Goal: Check status: Check status

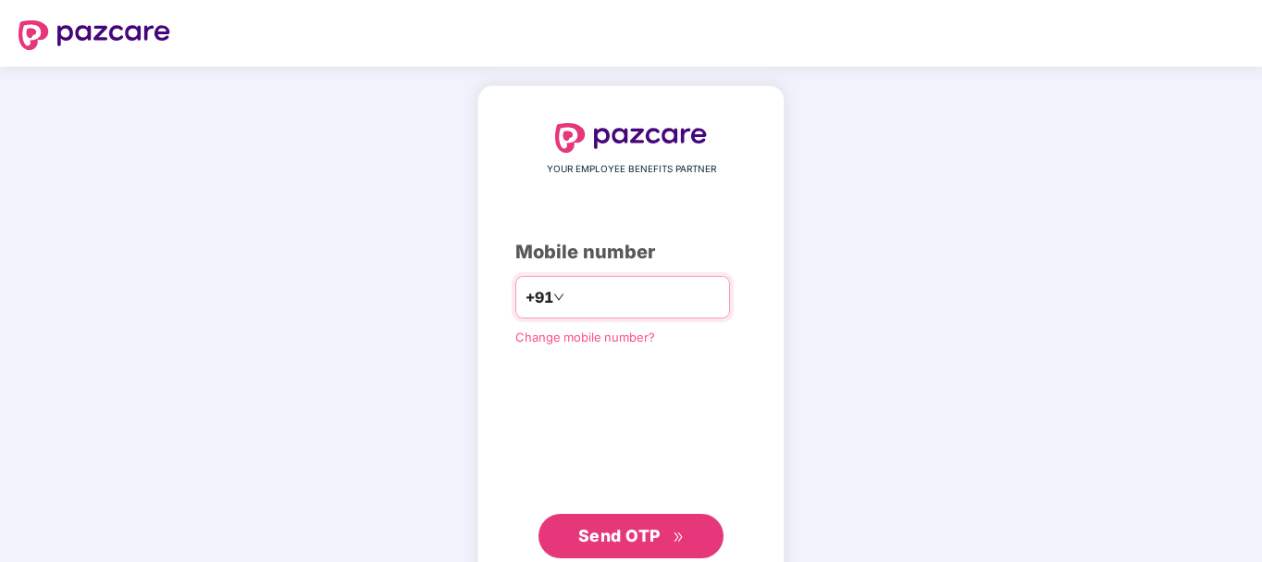
type input "**********"
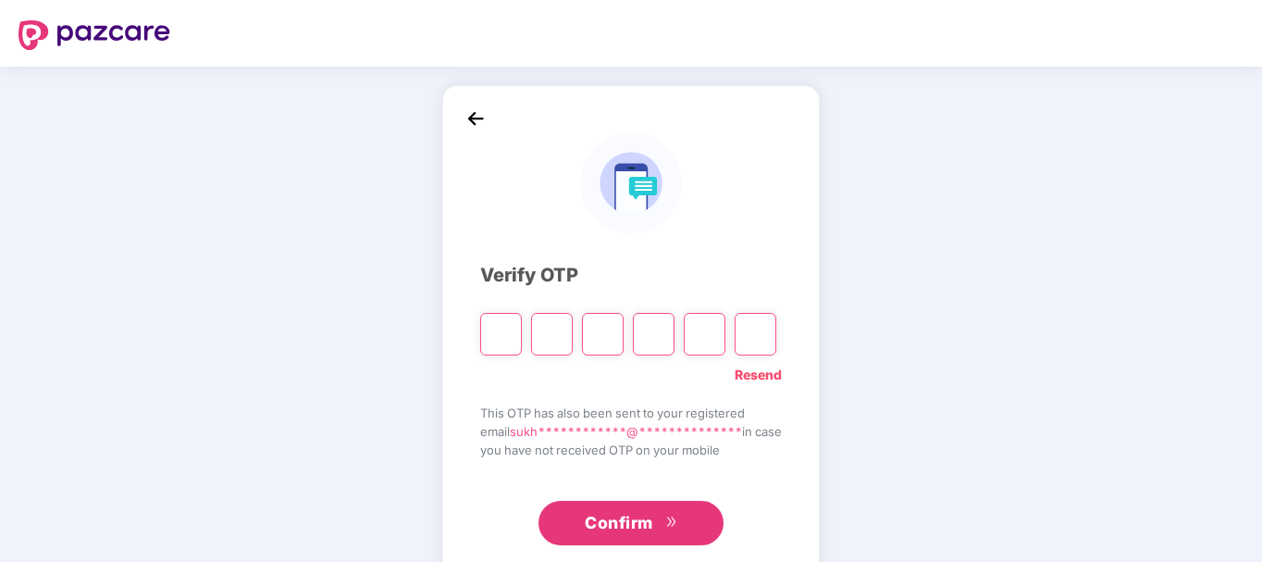
type input "*"
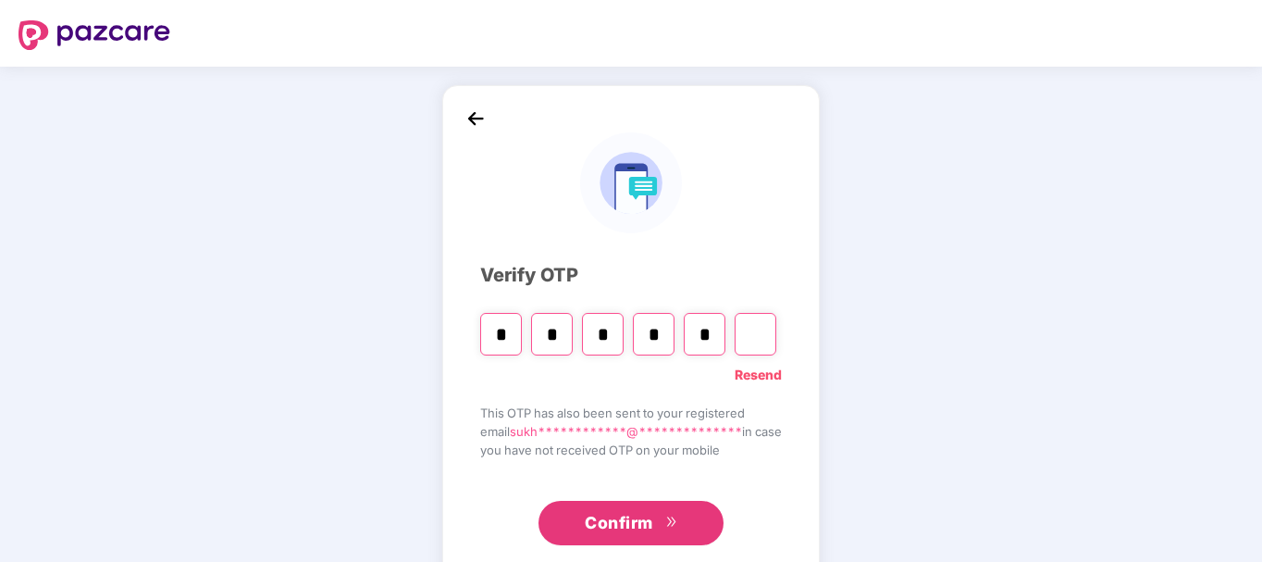
type input "*"
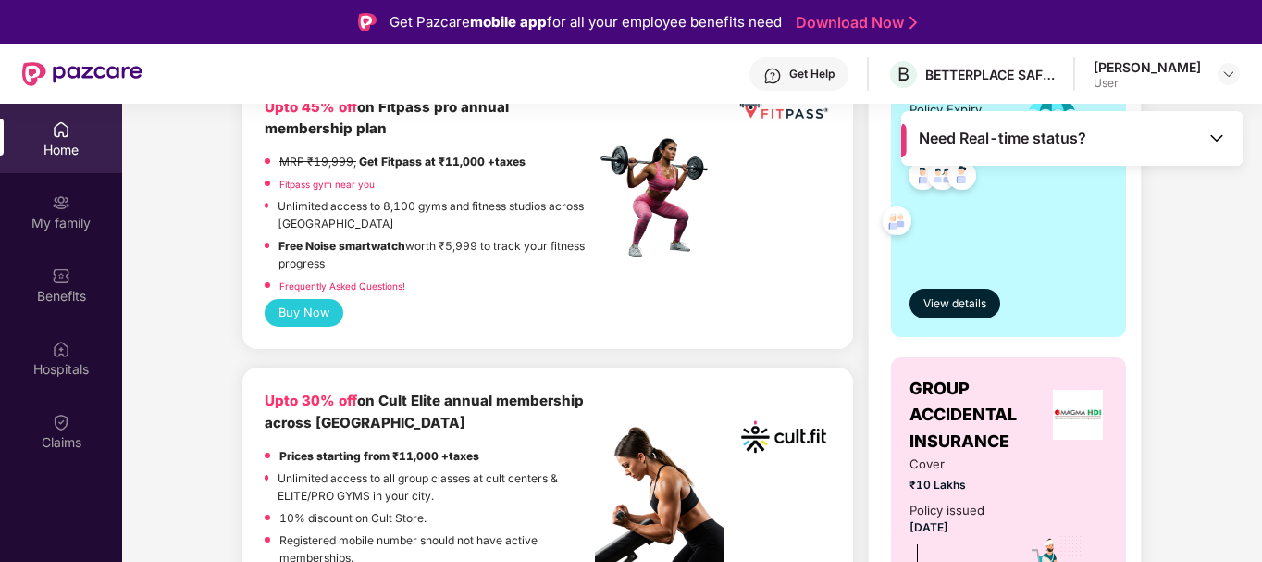
scroll to position [550, 0]
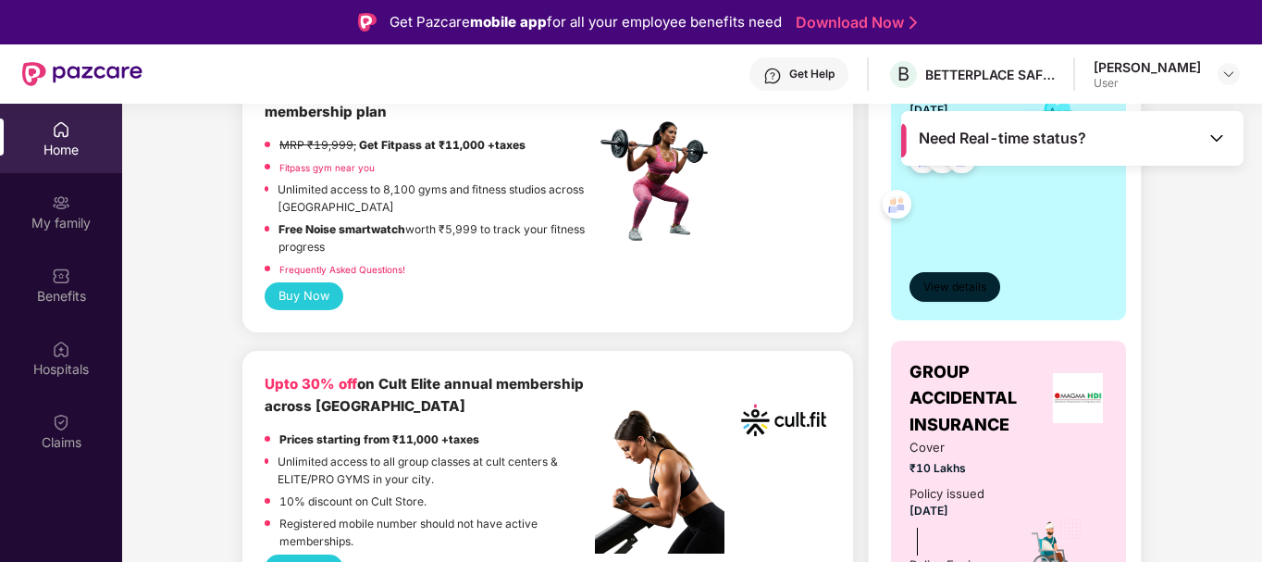
click at [934, 290] on span "View details" at bounding box center [954, 287] width 63 height 18
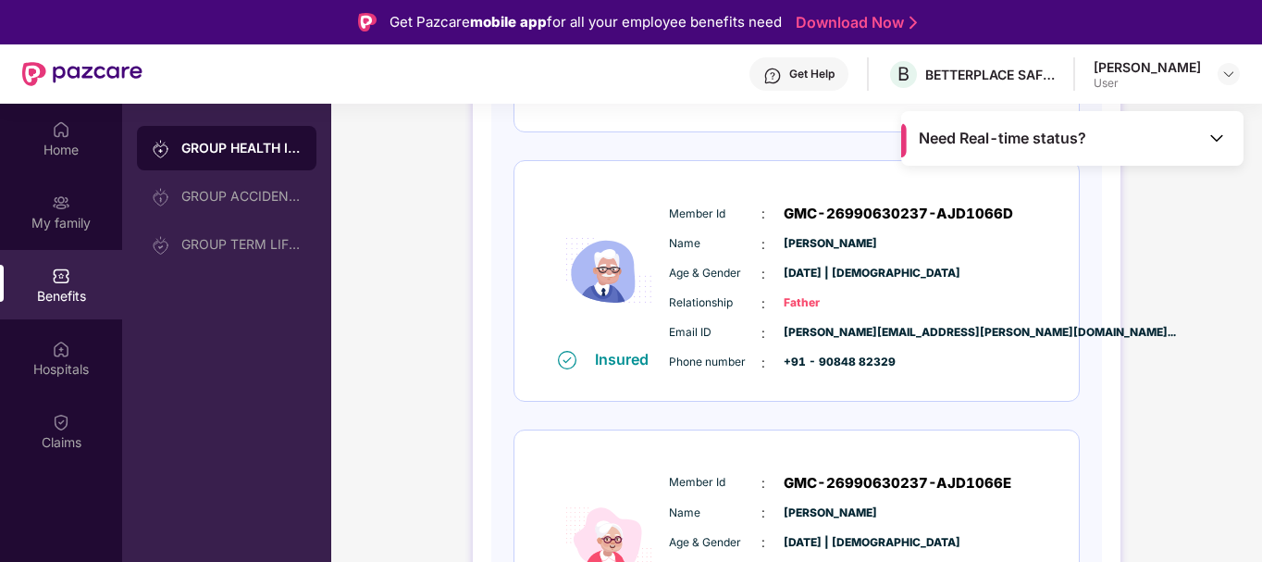
scroll to position [1140, 0]
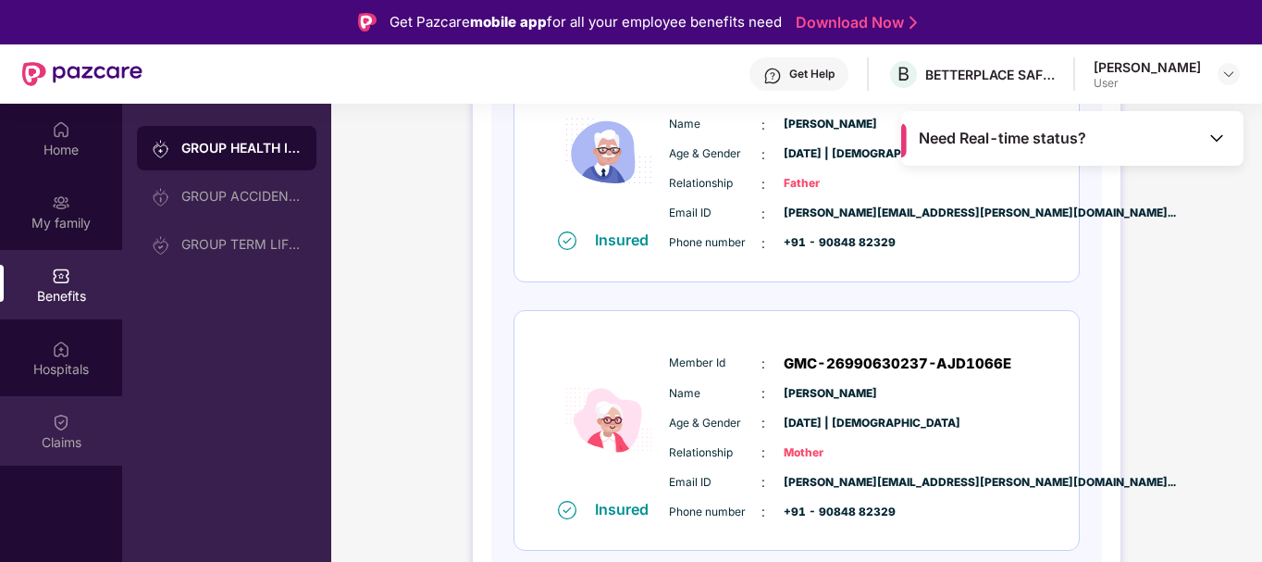
click at [64, 423] on img at bounding box center [61, 422] width 19 height 19
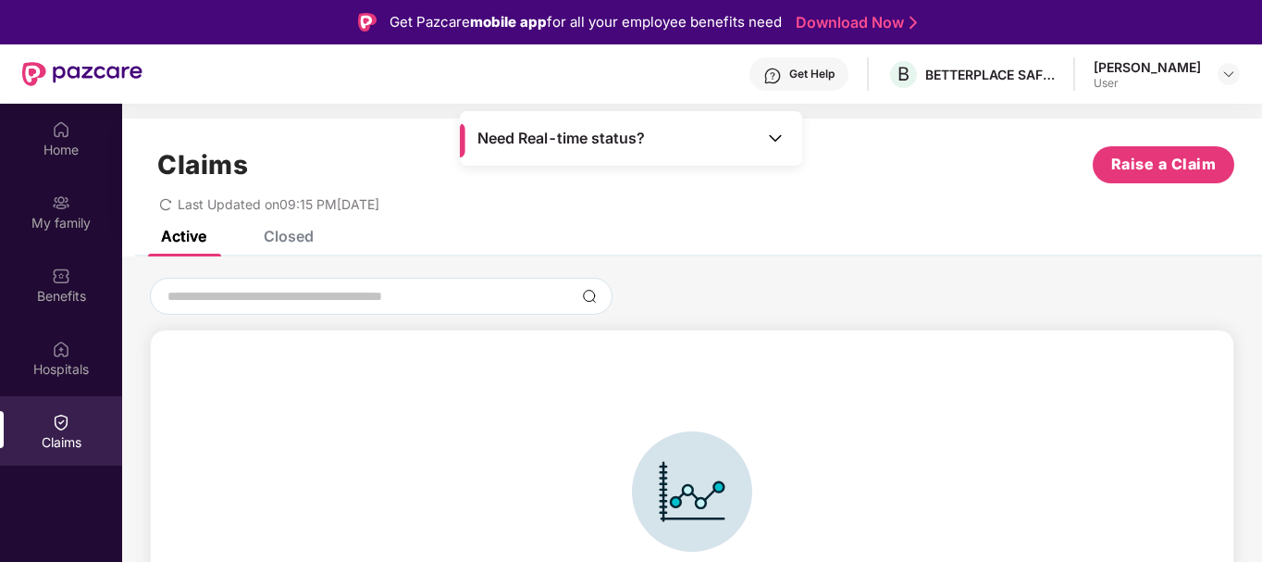
click at [277, 241] on div "Closed" at bounding box center [289, 236] width 50 height 19
